Goal: Check status: Check status

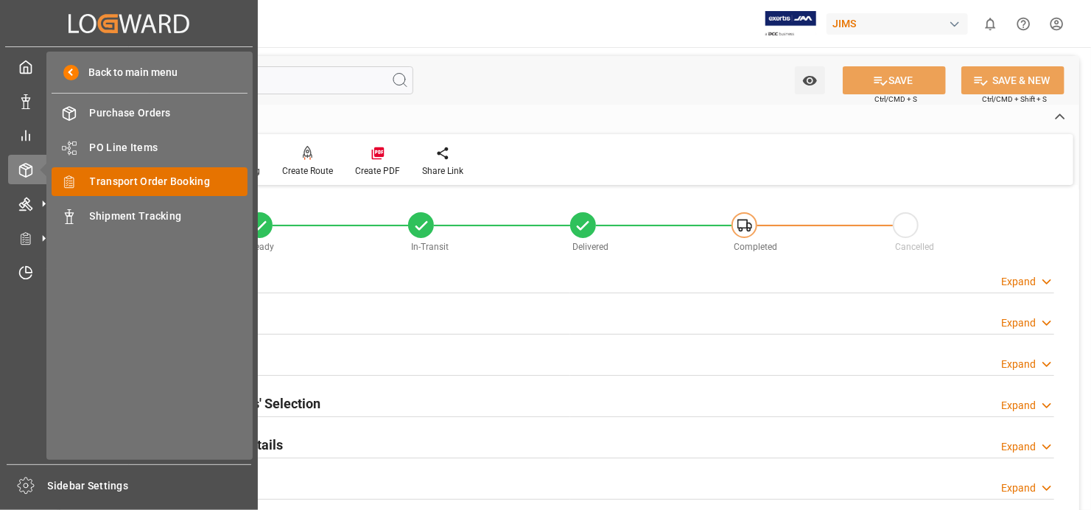
click at [192, 177] on span "Transport Order Booking" at bounding box center [169, 181] width 158 height 15
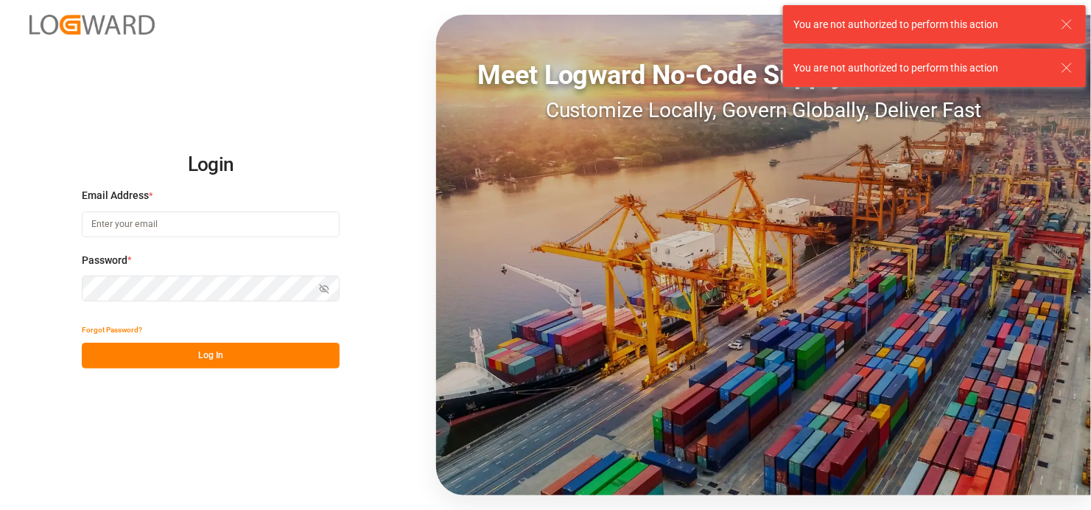
type input "[EMAIL_ADDRESS][DOMAIN_NAME]"
click at [239, 357] on button "Log In" at bounding box center [211, 356] width 258 height 26
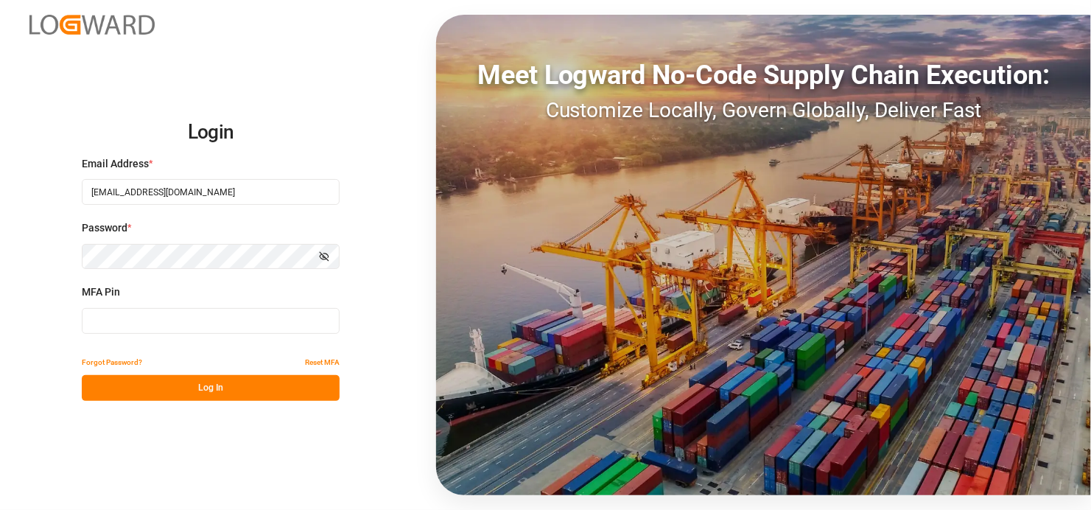
click at [195, 317] on input at bounding box center [211, 321] width 258 height 26
type input "745359"
click at [231, 388] on button "Log In" at bounding box center [211, 388] width 258 height 26
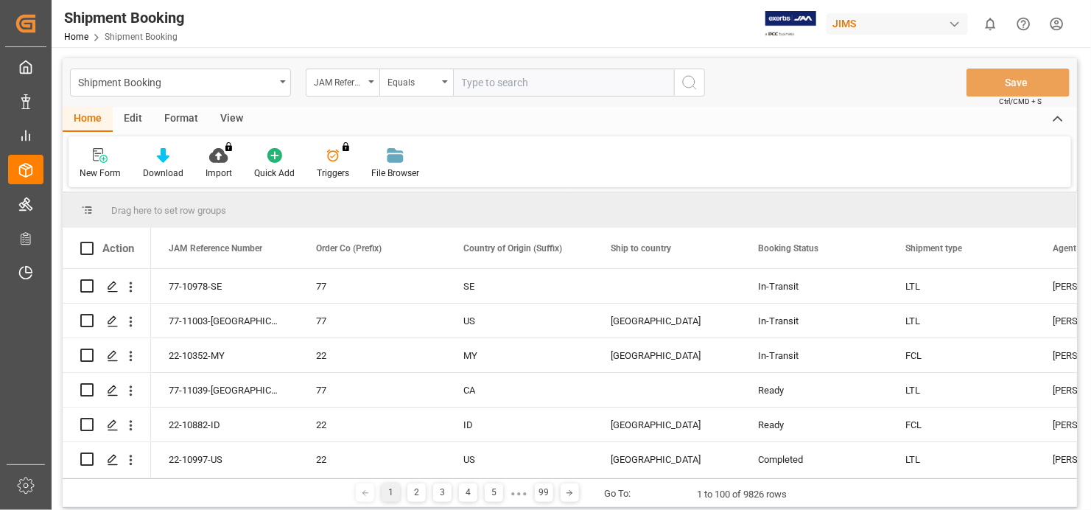
click at [526, 80] on input "text" at bounding box center [563, 83] width 221 height 28
type input "77-8502-[GEOGRAPHIC_DATA]"
click at [689, 86] on icon "search button" at bounding box center [690, 83] width 18 height 18
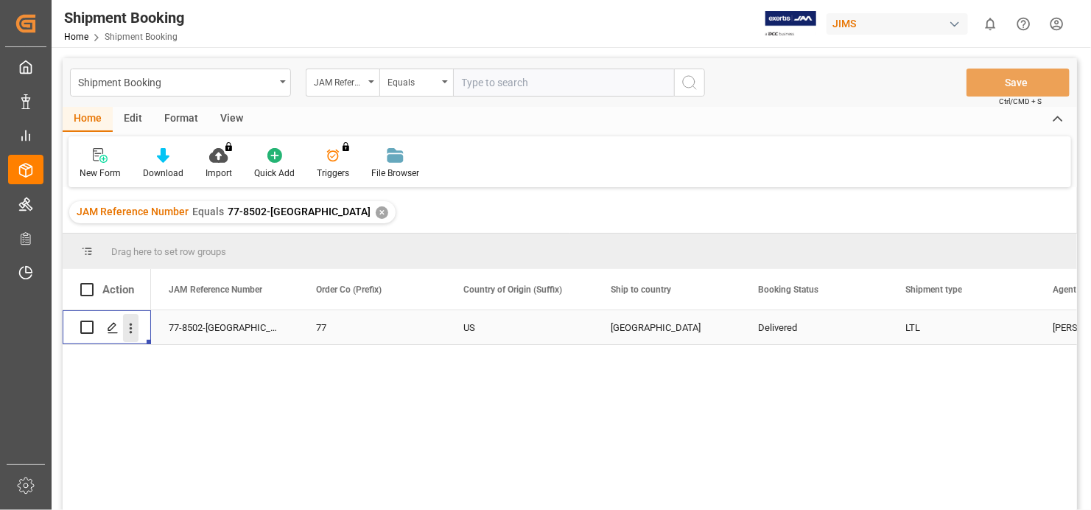
click at [130, 327] on icon "open menu" at bounding box center [131, 328] width 3 height 10
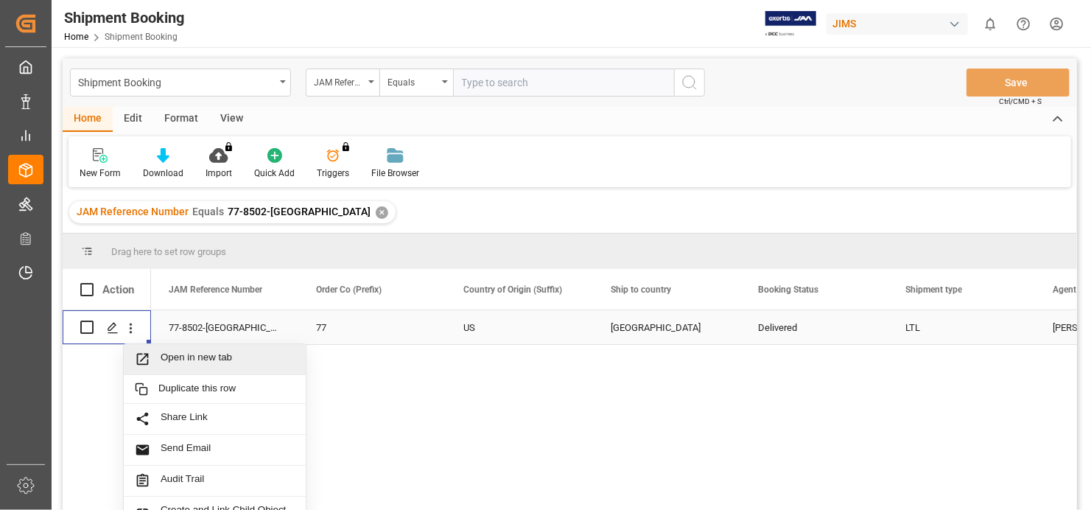
click at [193, 352] on span "Open in new tab" at bounding box center [228, 358] width 134 height 15
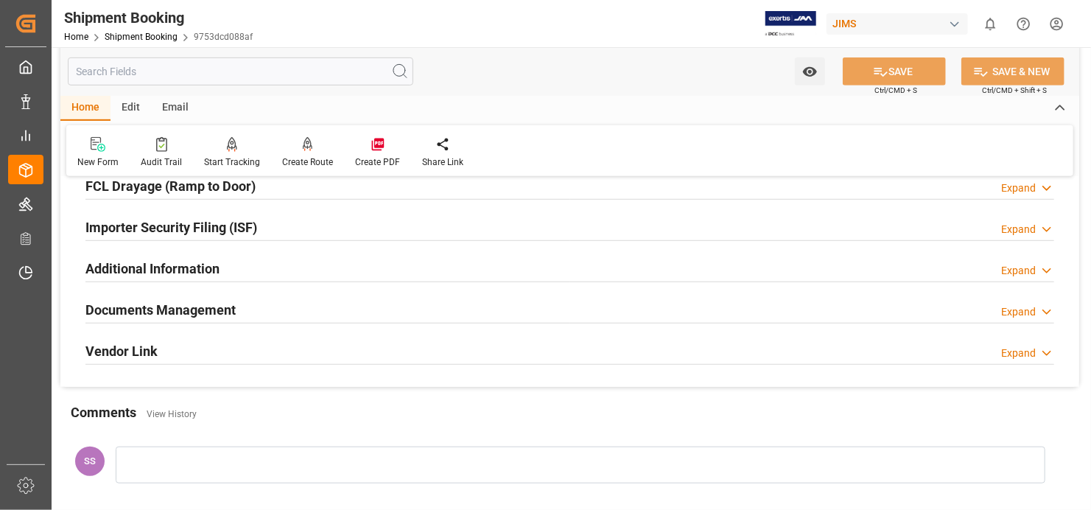
scroll to position [442, 0]
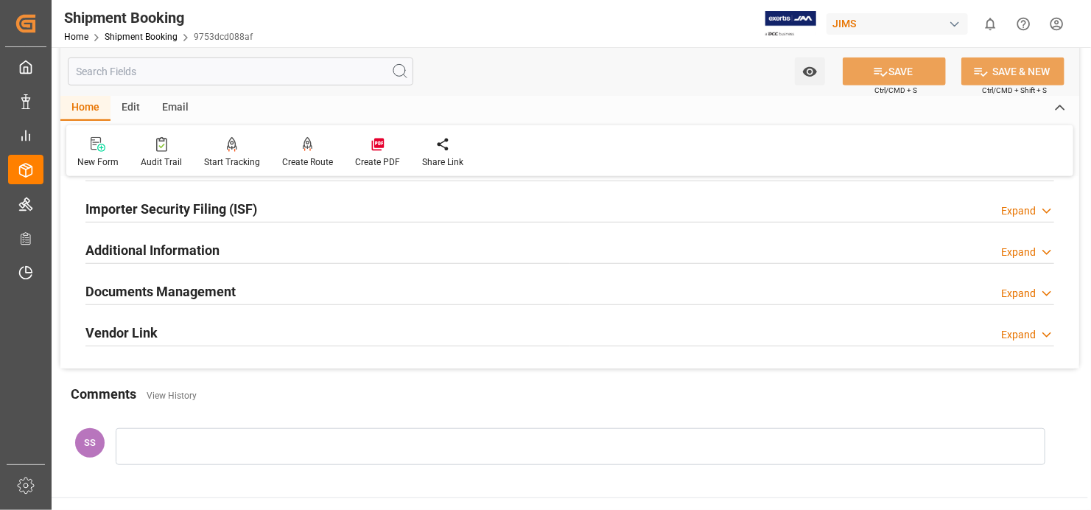
click at [188, 290] on h2 "Documents Management" at bounding box center [160, 291] width 150 height 20
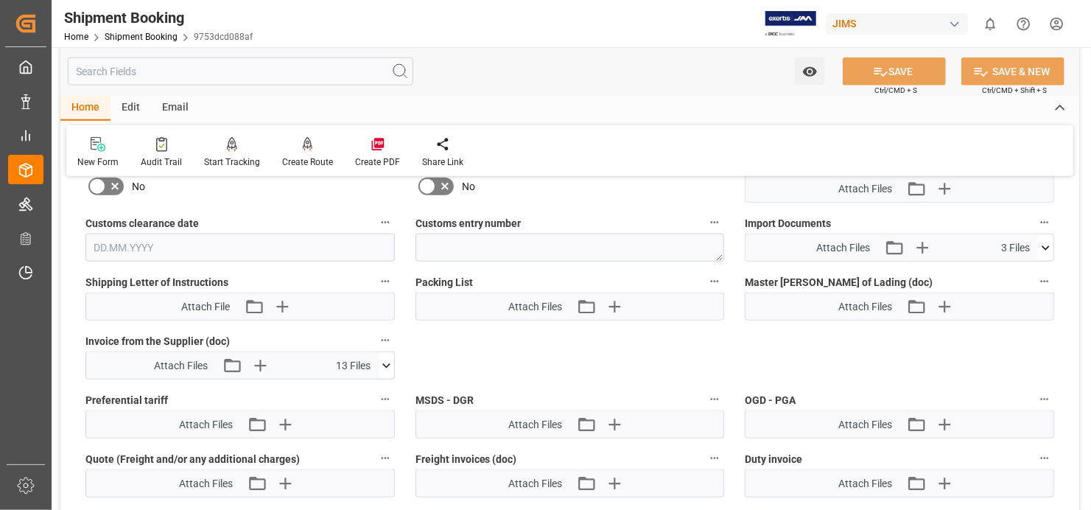
scroll to position [737, 0]
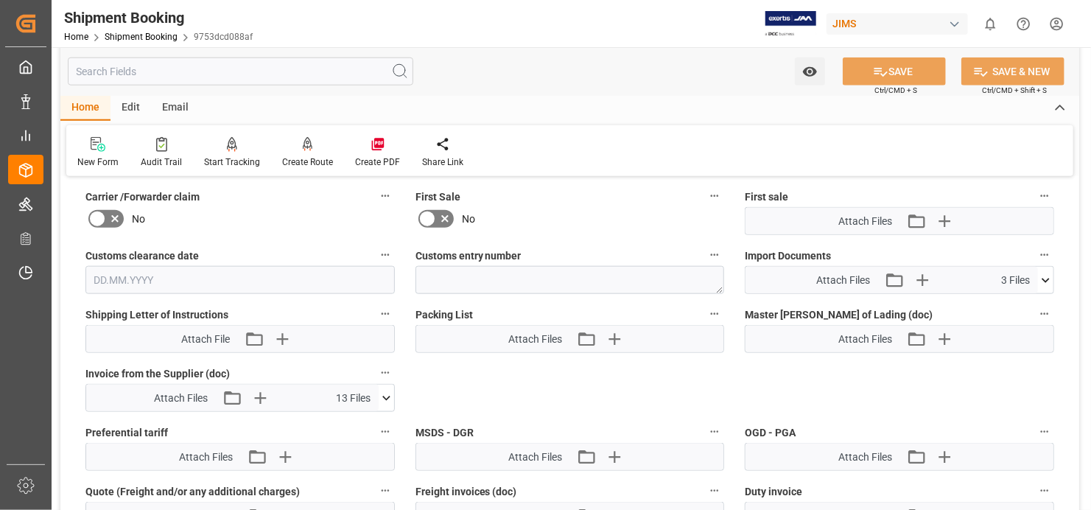
click at [1046, 273] on icon at bounding box center [1045, 280] width 15 height 15
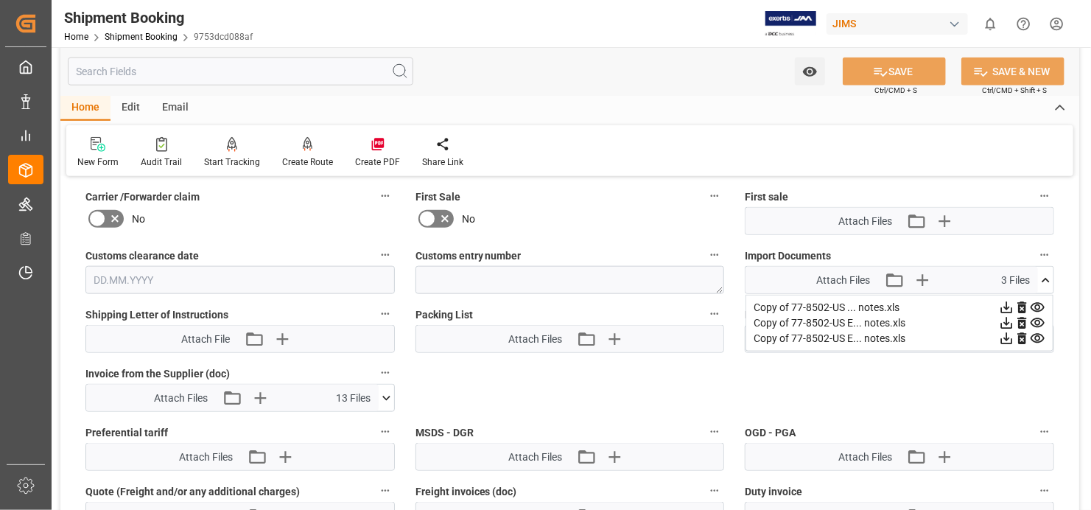
click at [1037, 300] on icon at bounding box center [1037, 307] width 15 height 15
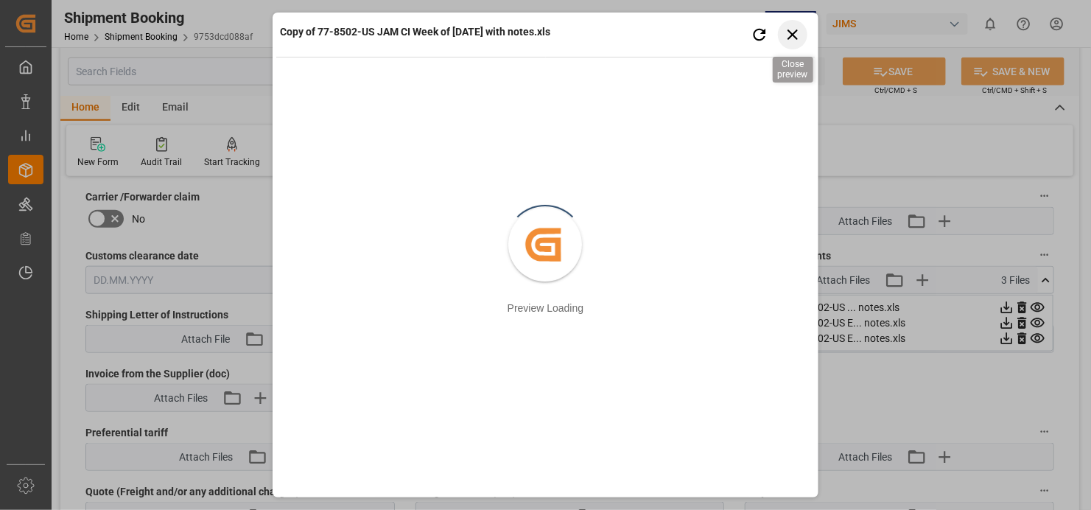
click at [794, 36] on icon "button" at bounding box center [793, 34] width 10 height 10
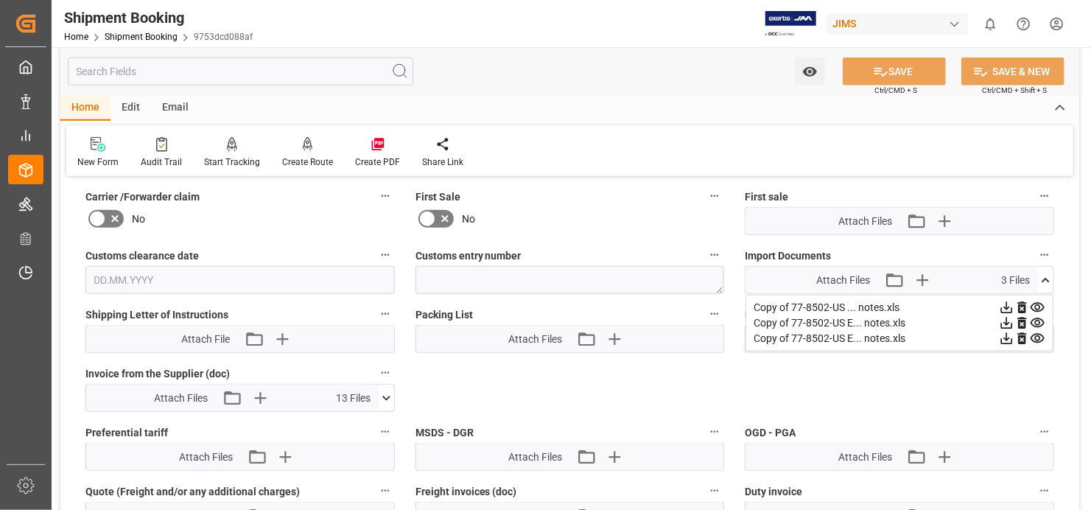
click at [1009, 303] on icon at bounding box center [1006, 307] width 15 height 15
click at [1007, 318] on icon at bounding box center [1007, 324] width 12 height 12
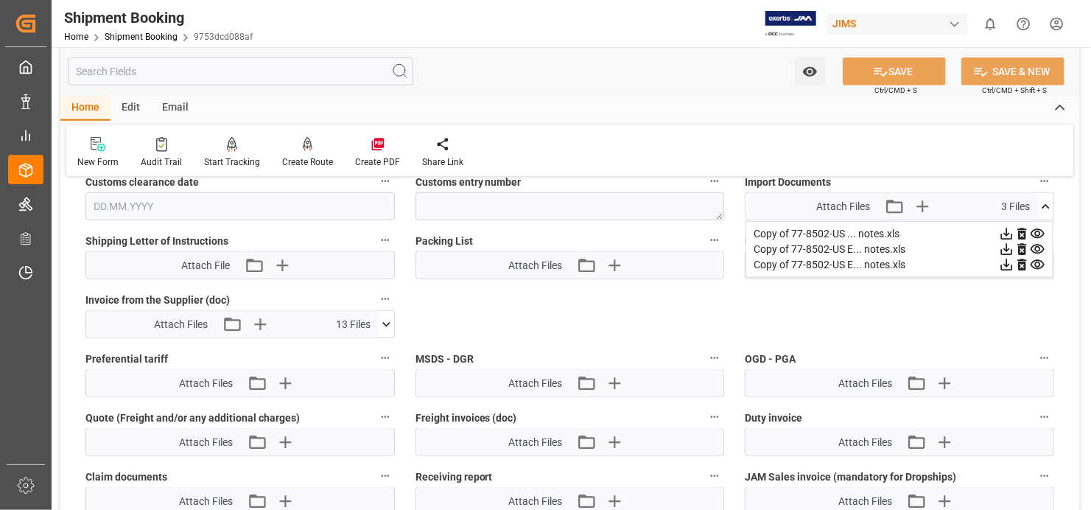
click at [1009, 259] on icon at bounding box center [1007, 265] width 12 height 12
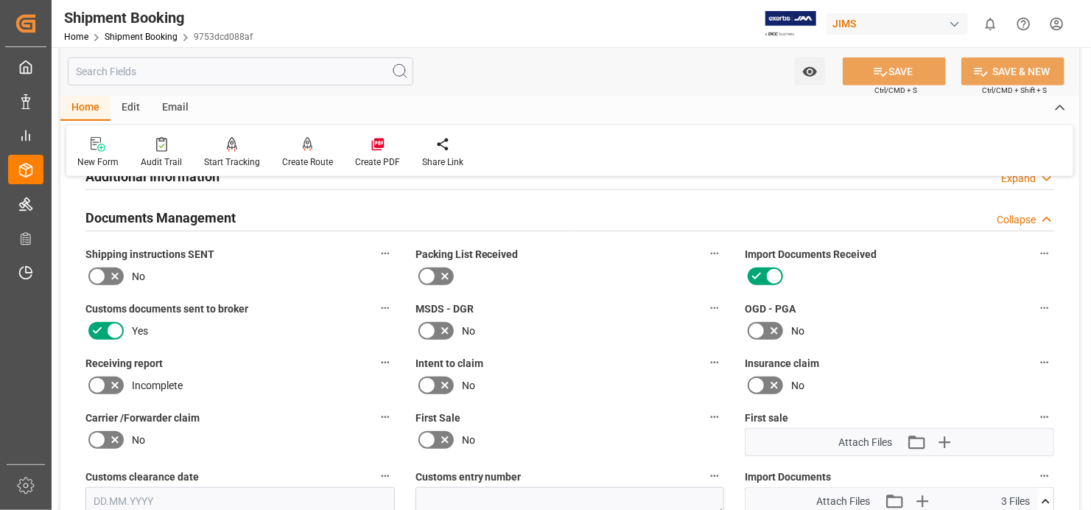
scroll to position [663, 0]
